Goal: Transaction & Acquisition: Purchase product/service

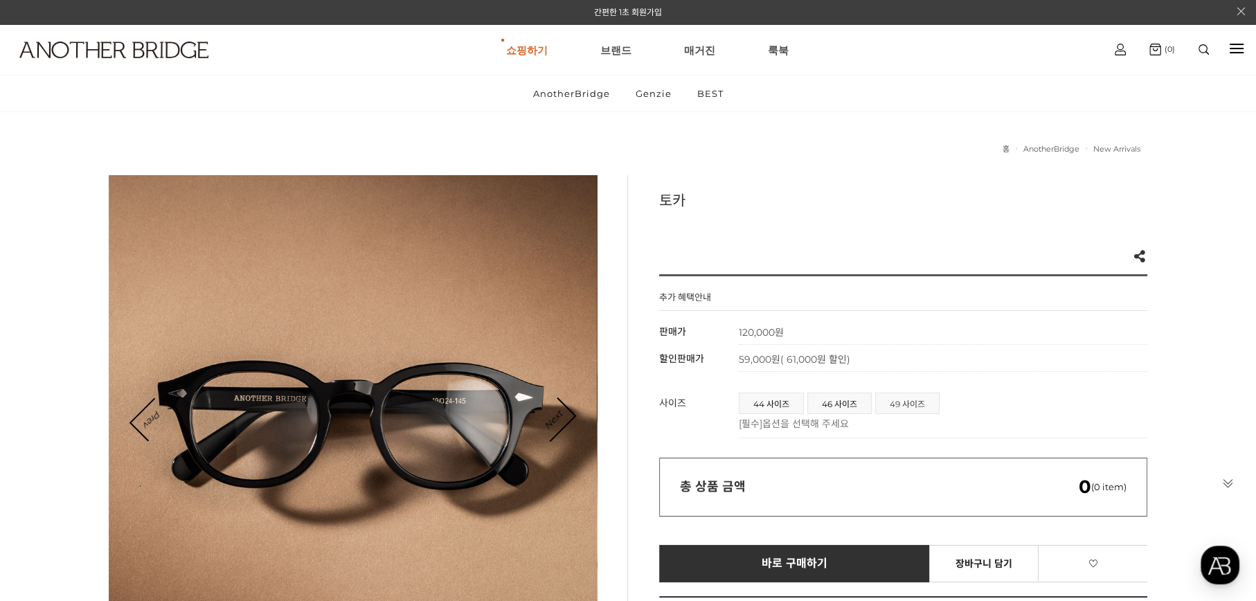
click at [902, 410] on span "49 사이즈" at bounding box center [907, 403] width 63 height 20
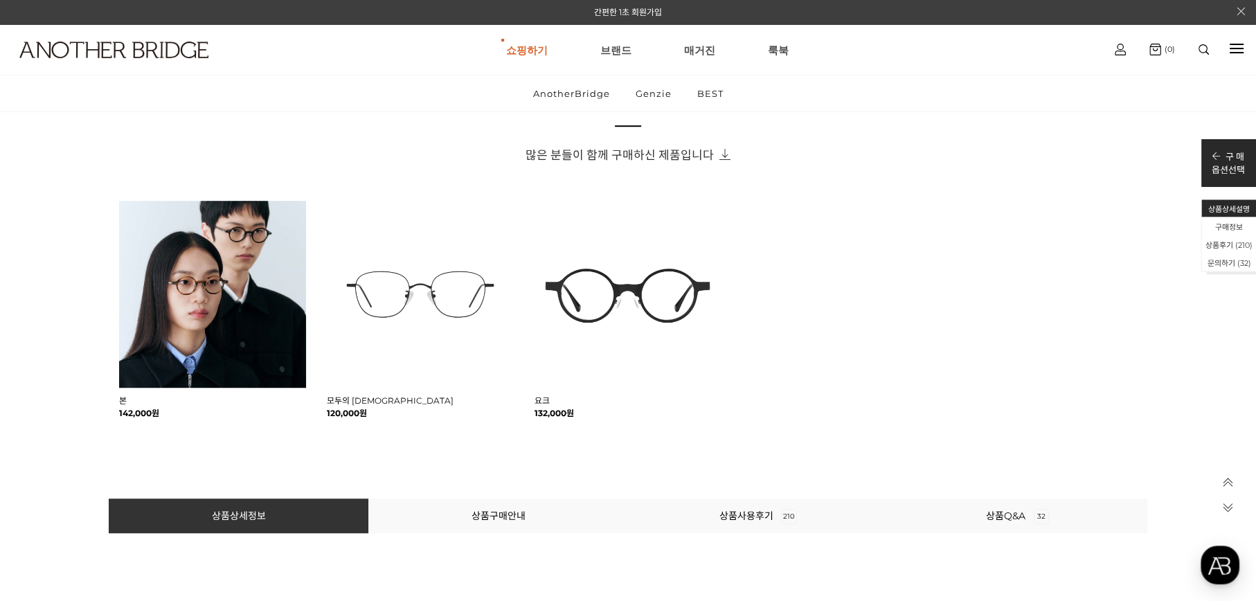
scroll to position [1107, 0]
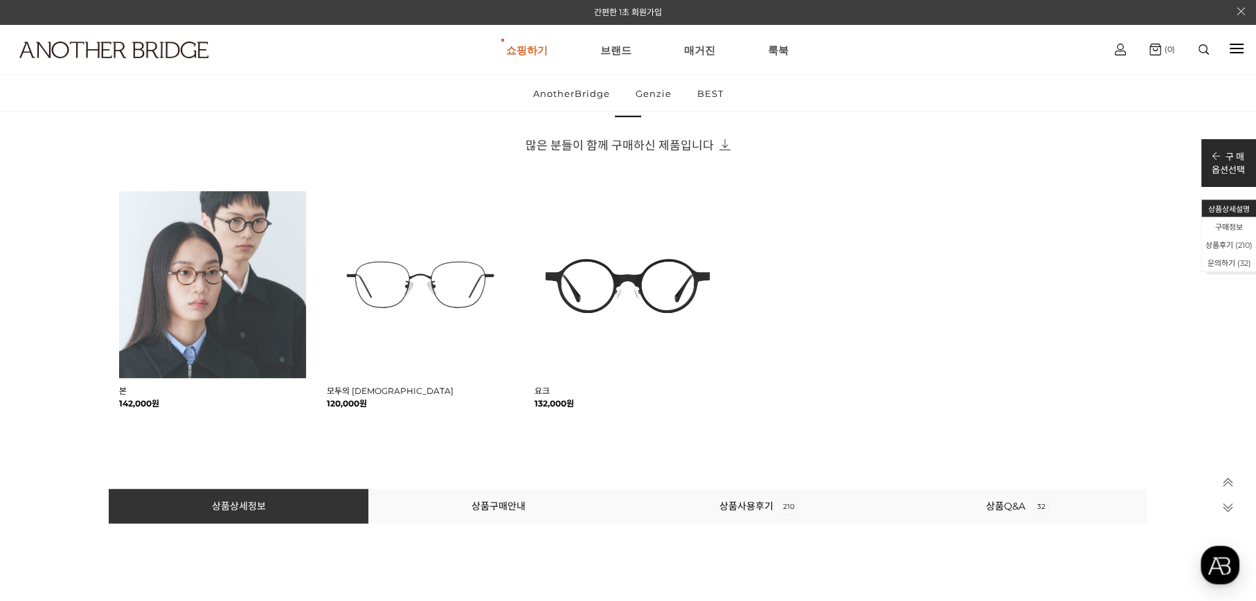
click at [221, 296] on img at bounding box center [212, 284] width 187 height 187
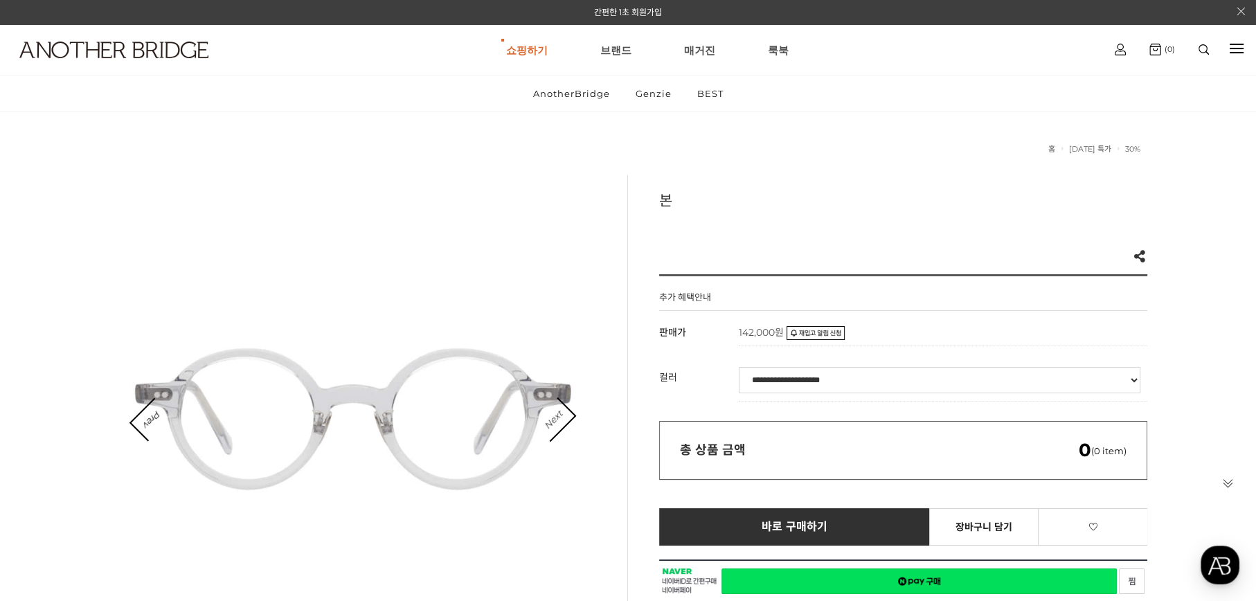
click at [561, 425] on link "Next" at bounding box center [553, 419] width 43 height 43
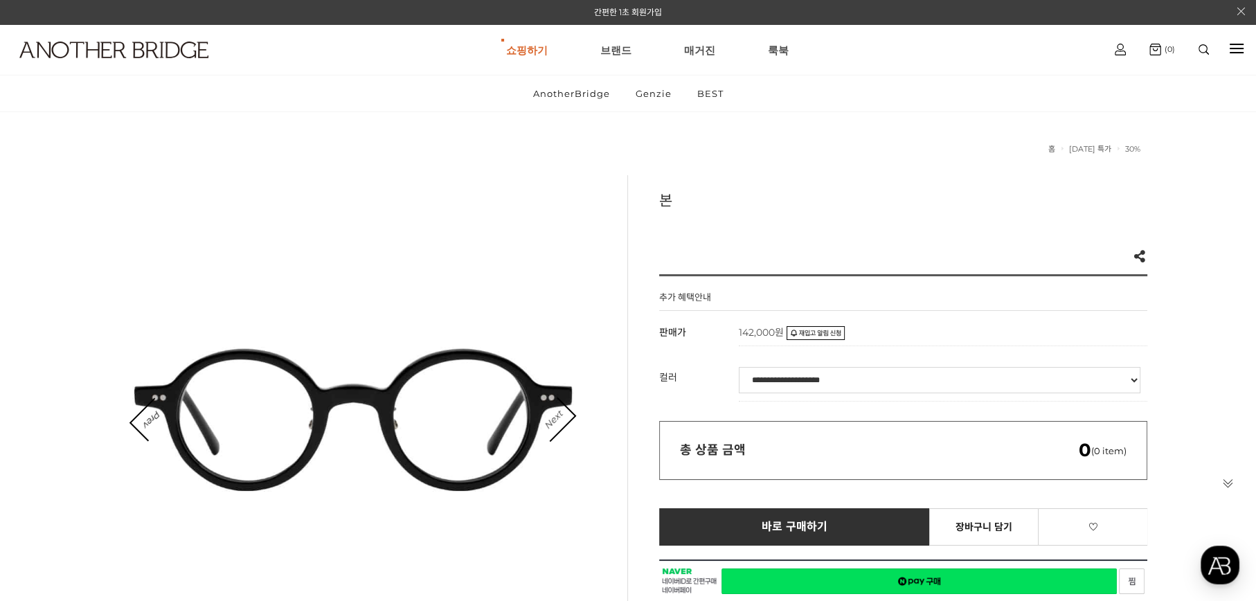
click at [561, 425] on link "Next" at bounding box center [553, 419] width 43 height 43
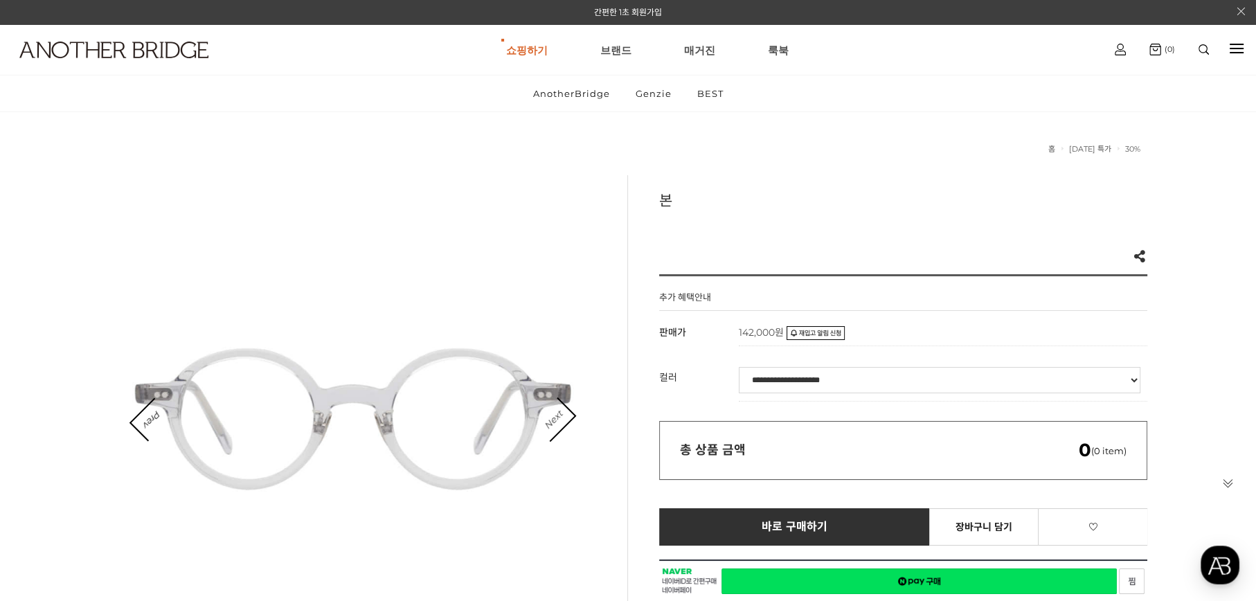
click at [561, 425] on link "Next" at bounding box center [553, 419] width 43 height 43
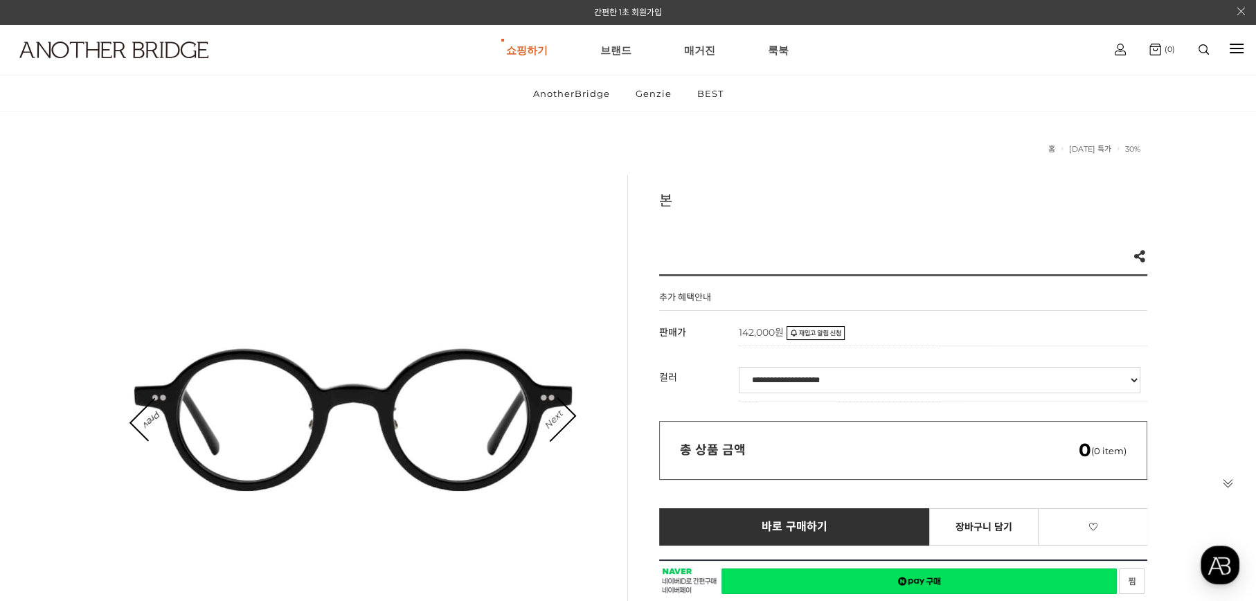
click at [561, 425] on link "Next" at bounding box center [553, 419] width 43 height 43
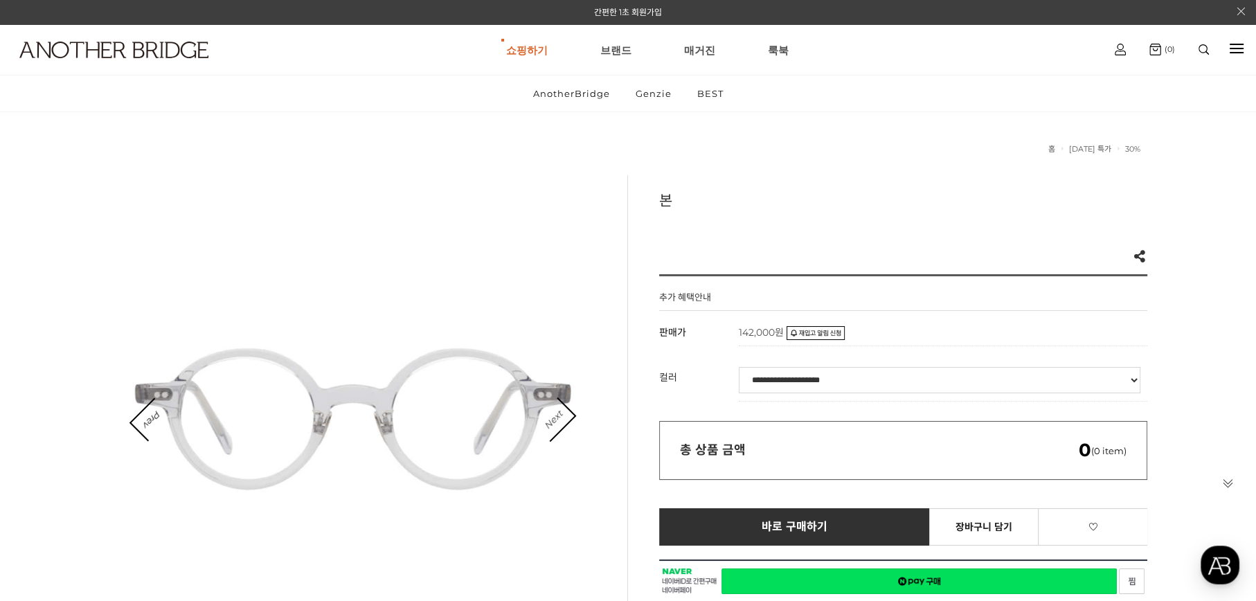
click at [561, 425] on link "Next" at bounding box center [553, 419] width 43 height 43
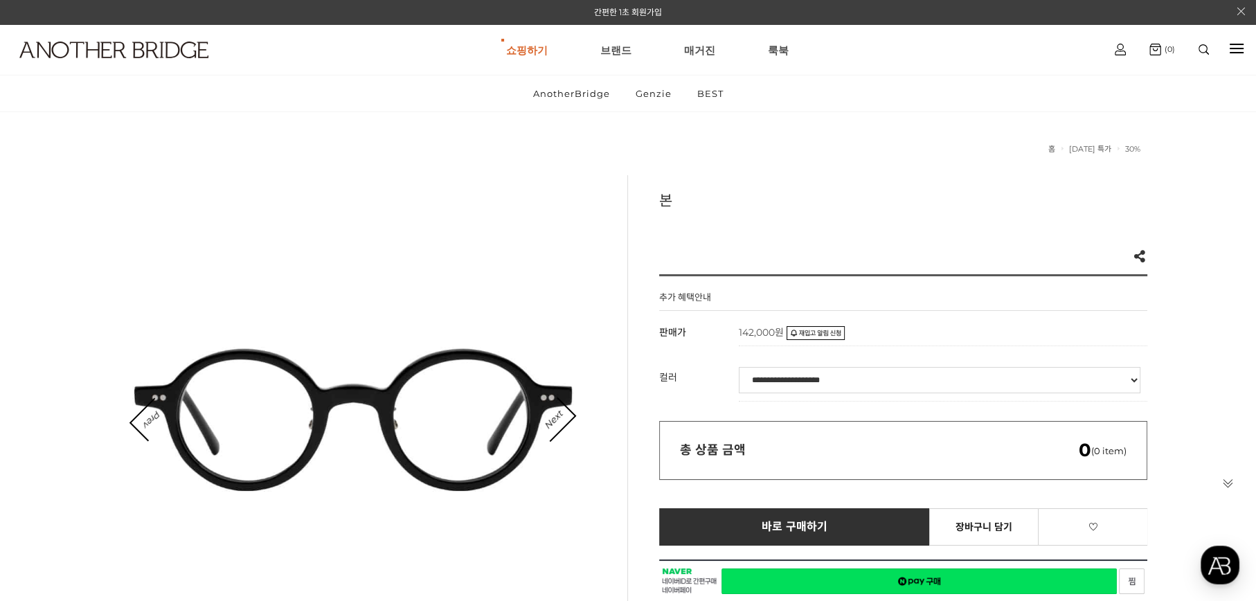
click at [792, 386] on select "**********" at bounding box center [940, 380] width 402 height 26
click at [537, 53] on link "쇼핑하기" at bounding box center [527, 50] width 42 height 50
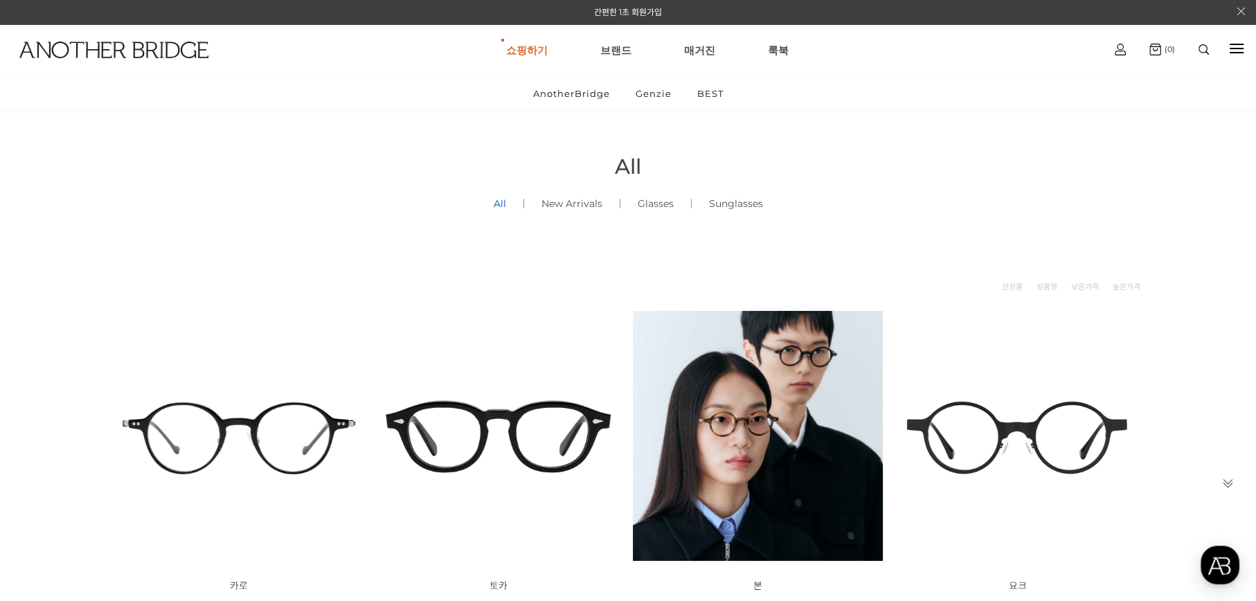
scroll to position [138, 0]
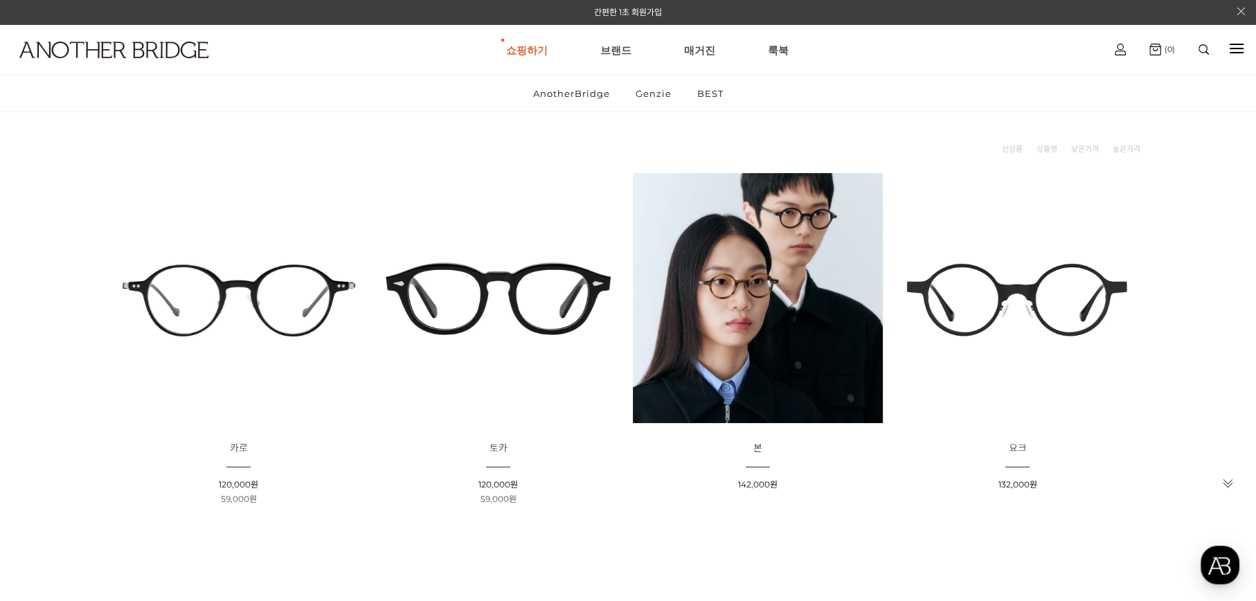
click at [201, 303] on img at bounding box center [239, 298] width 250 height 250
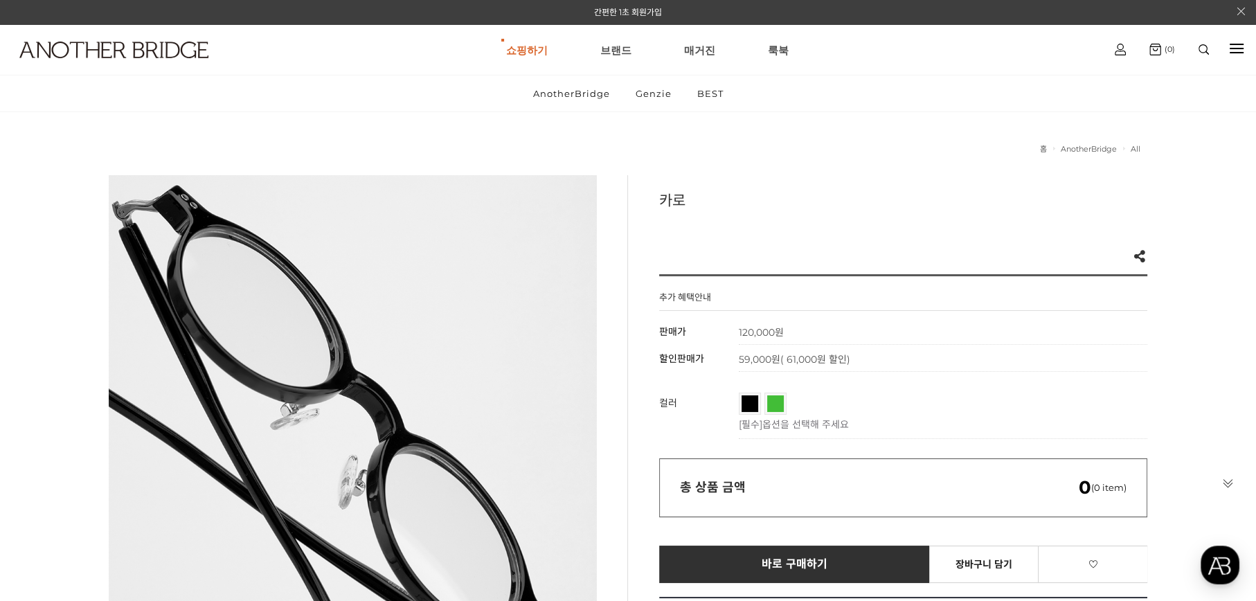
scroll to position [69, 0]
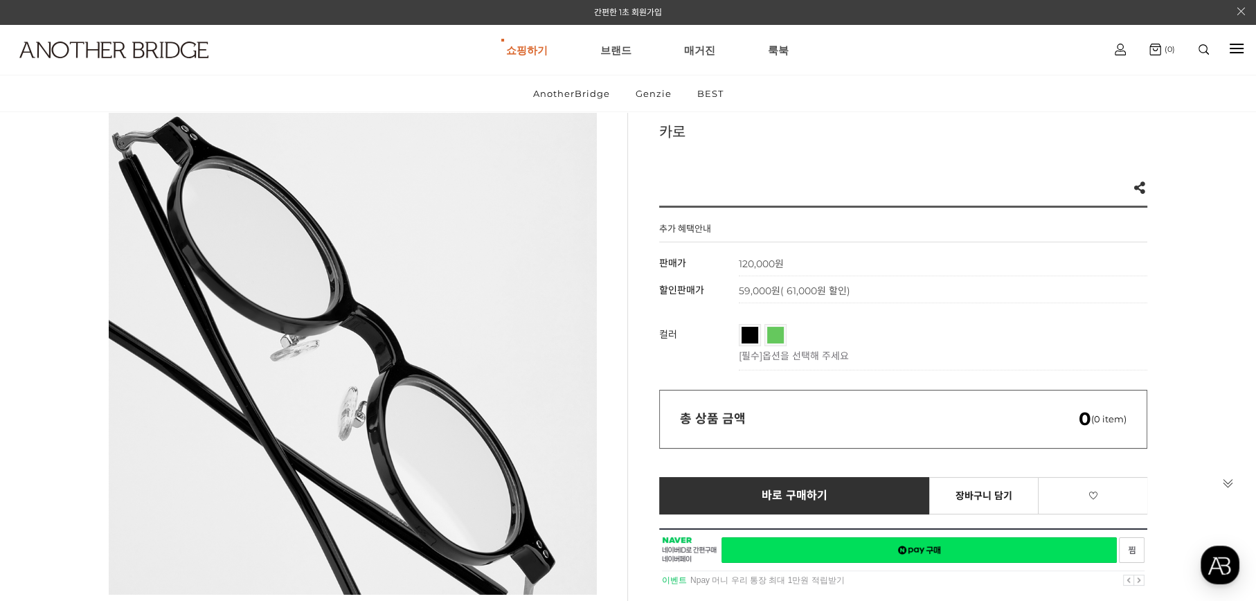
click at [773, 338] on link "투명그린" at bounding box center [775, 335] width 17 height 17
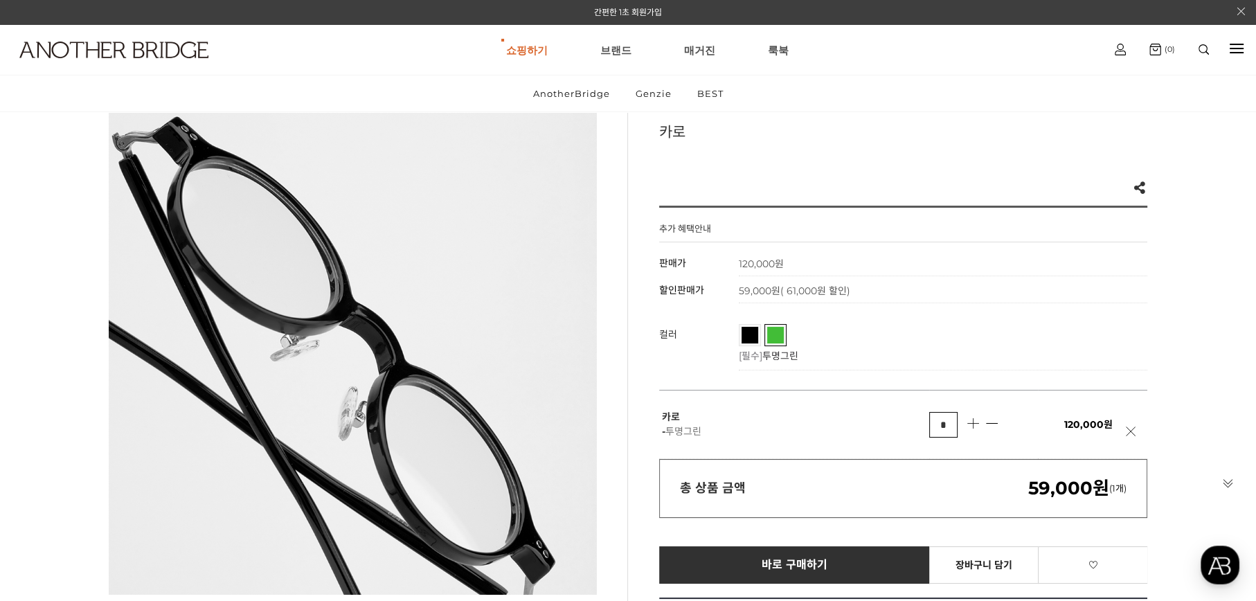
click at [730, 338] on th "컬러" at bounding box center [699, 343] width 80 height 53
click at [744, 335] on link "블랙" at bounding box center [750, 335] width 17 height 17
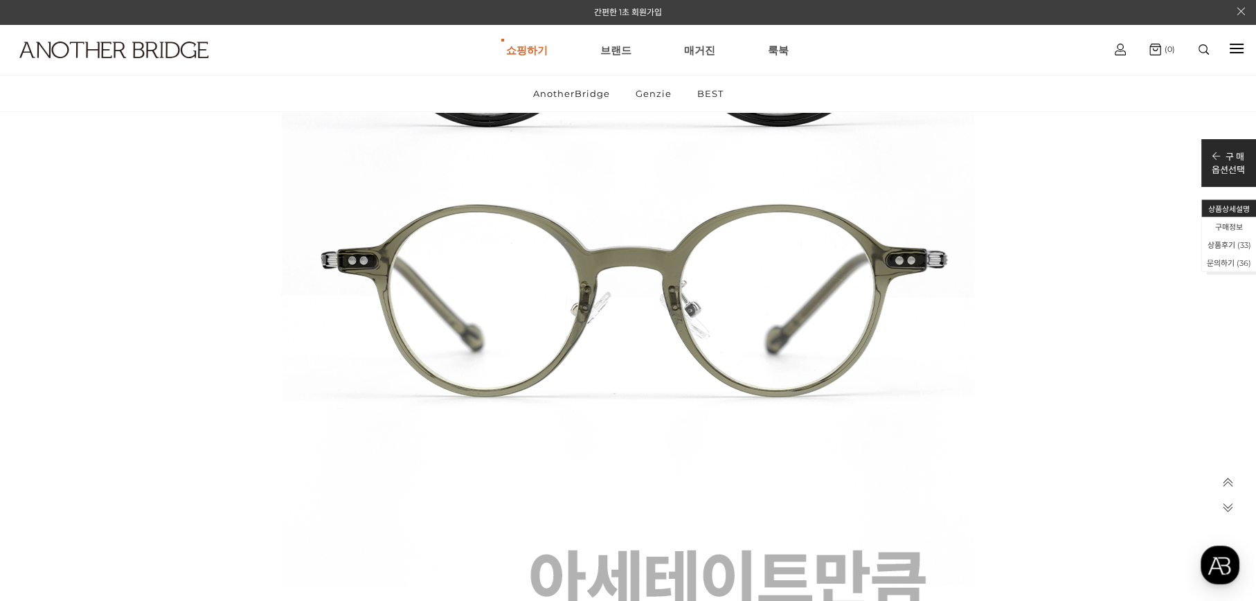
scroll to position [5988, 0]
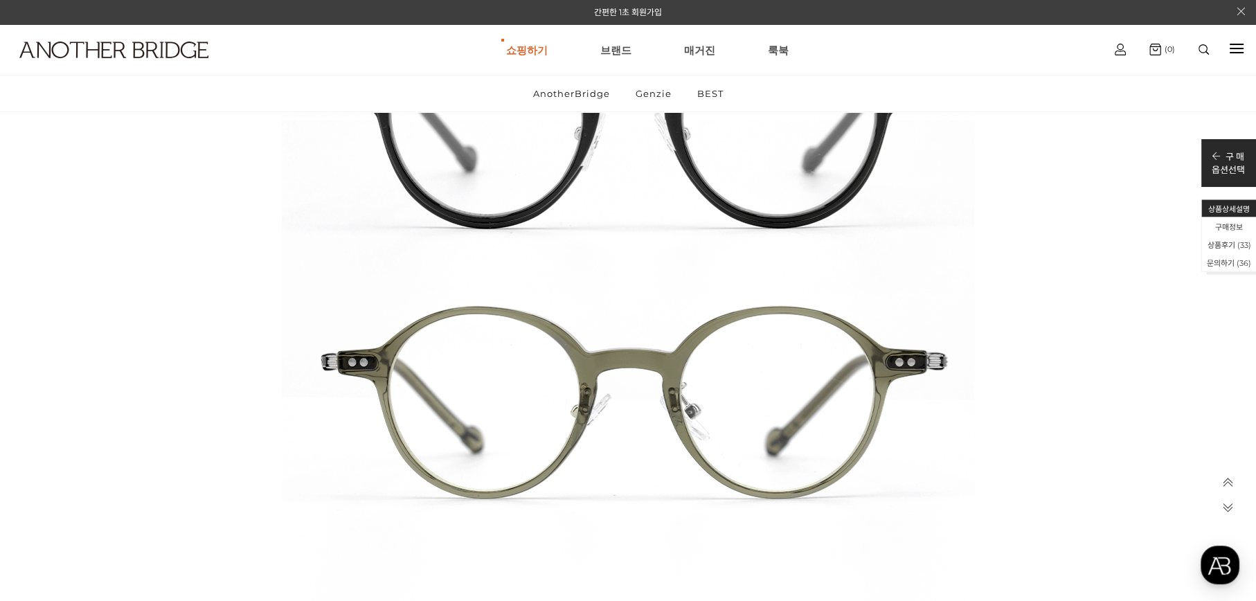
drag, startPoint x: 1049, startPoint y: 341, endPoint x: 1013, endPoint y: 226, distance: 119.8
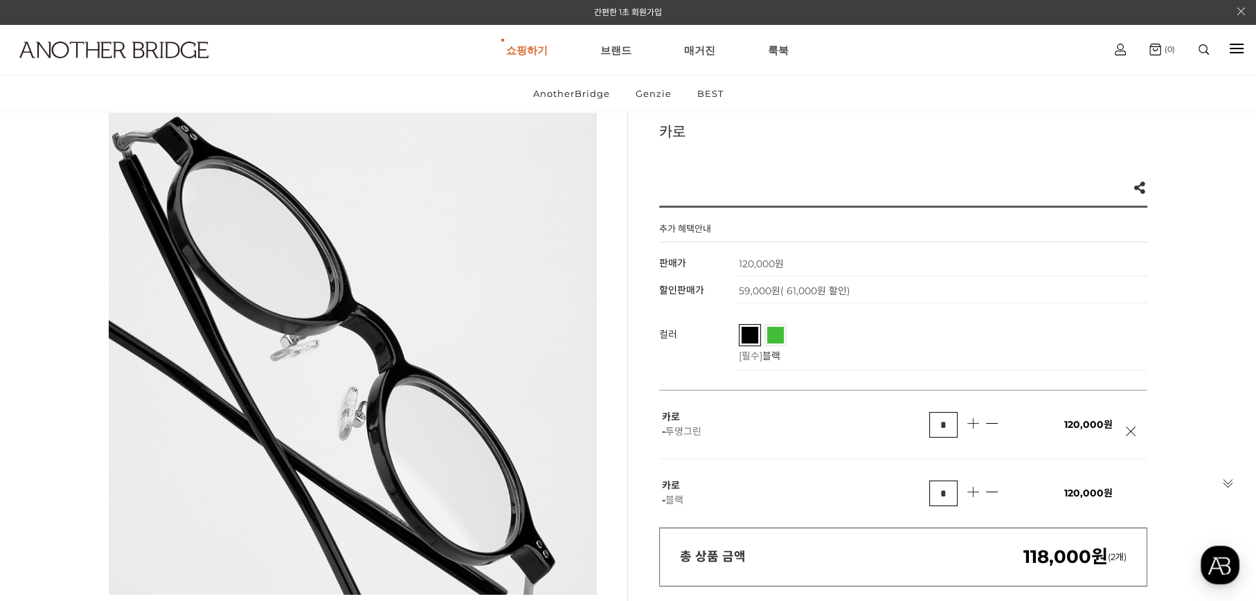
drag, startPoint x: 687, startPoint y: 458, endPoint x: 691, endPoint y: 446, distance: 13.1
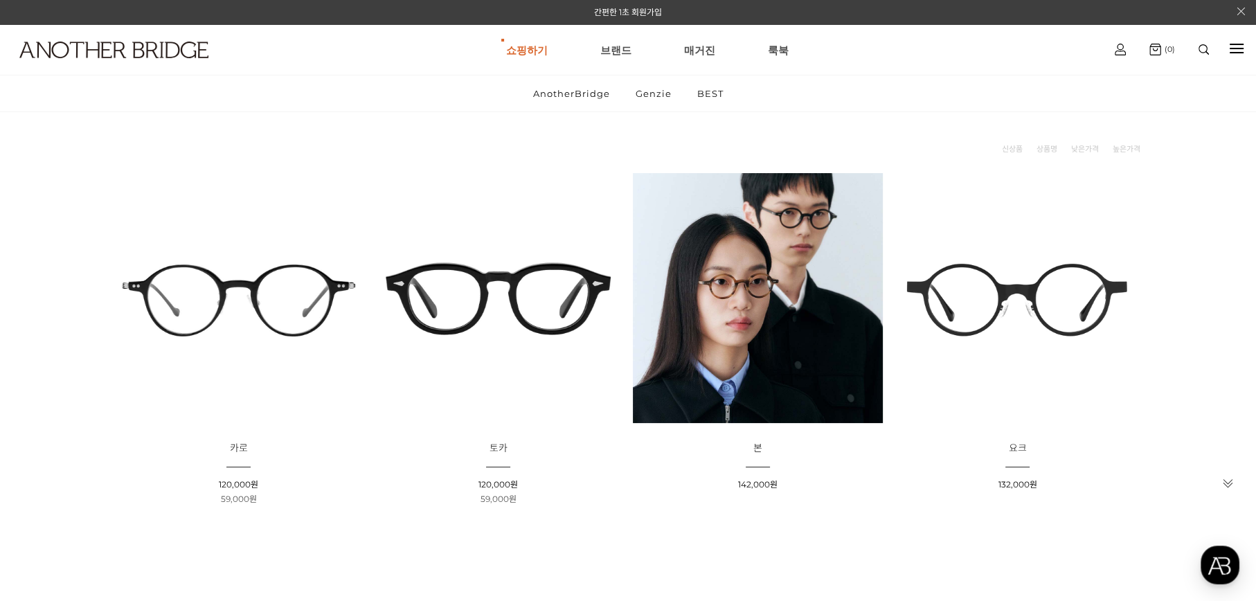
click at [1017, 303] on img at bounding box center [1018, 298] width 250 height 250
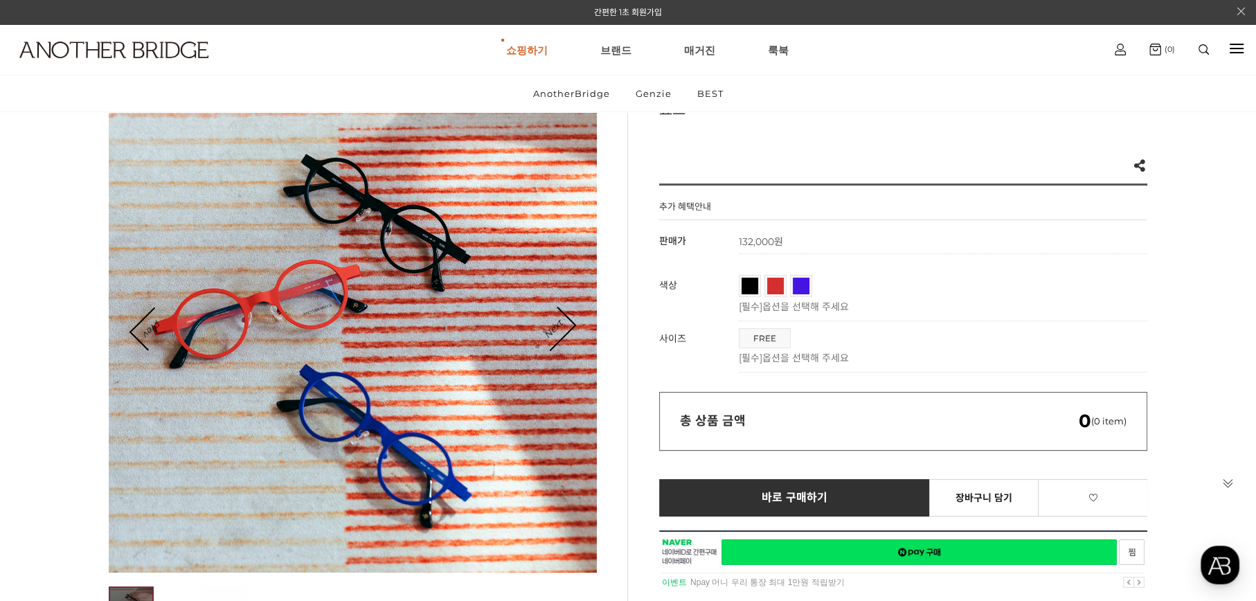
scroll to position [138, 0]
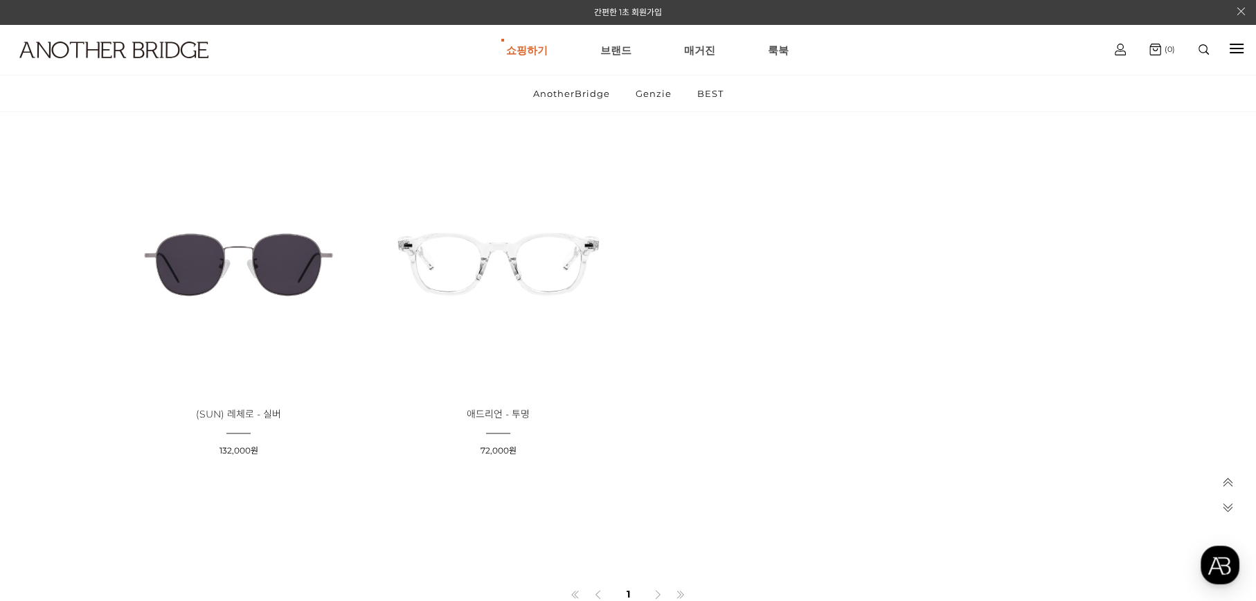
scroll to position [2631, 0]
